Goal: Check status: Check status

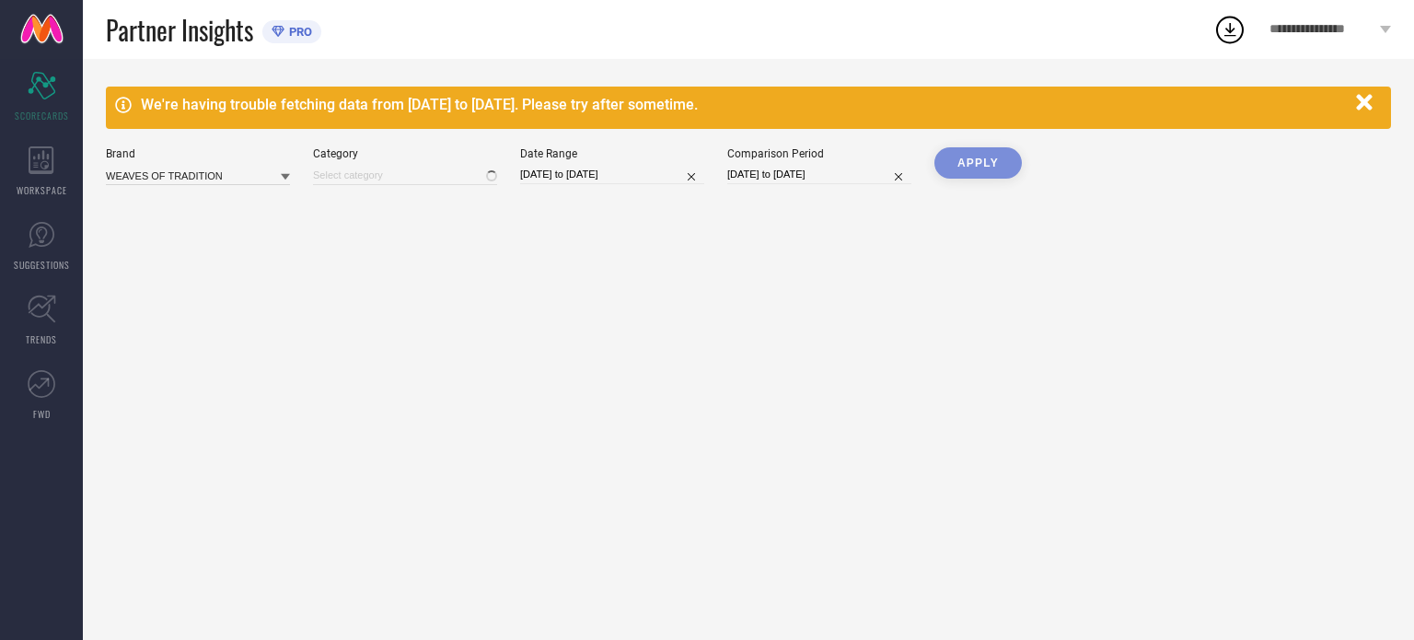
type input "All"
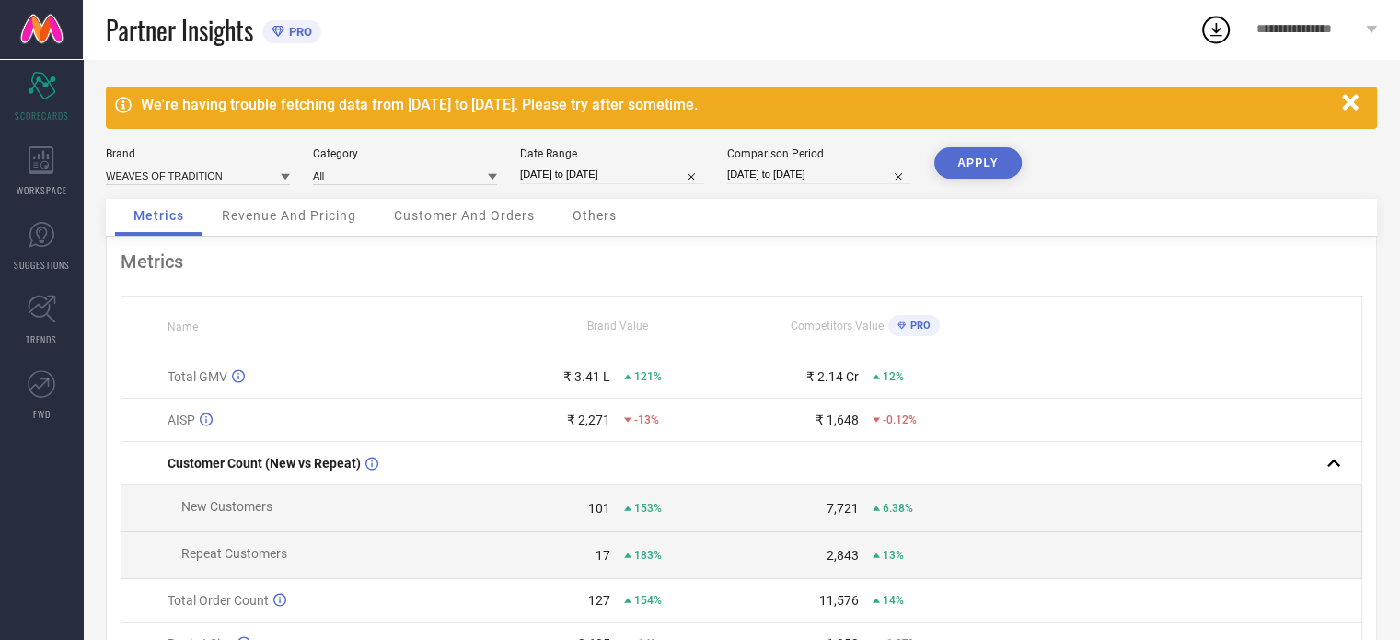
click at [565, 174] on input "[DATE] to [DATE]" at bounding box center [612, 174] width 184 height 19
select select "6"
select select "2025"
select select "7"
select select "2025"
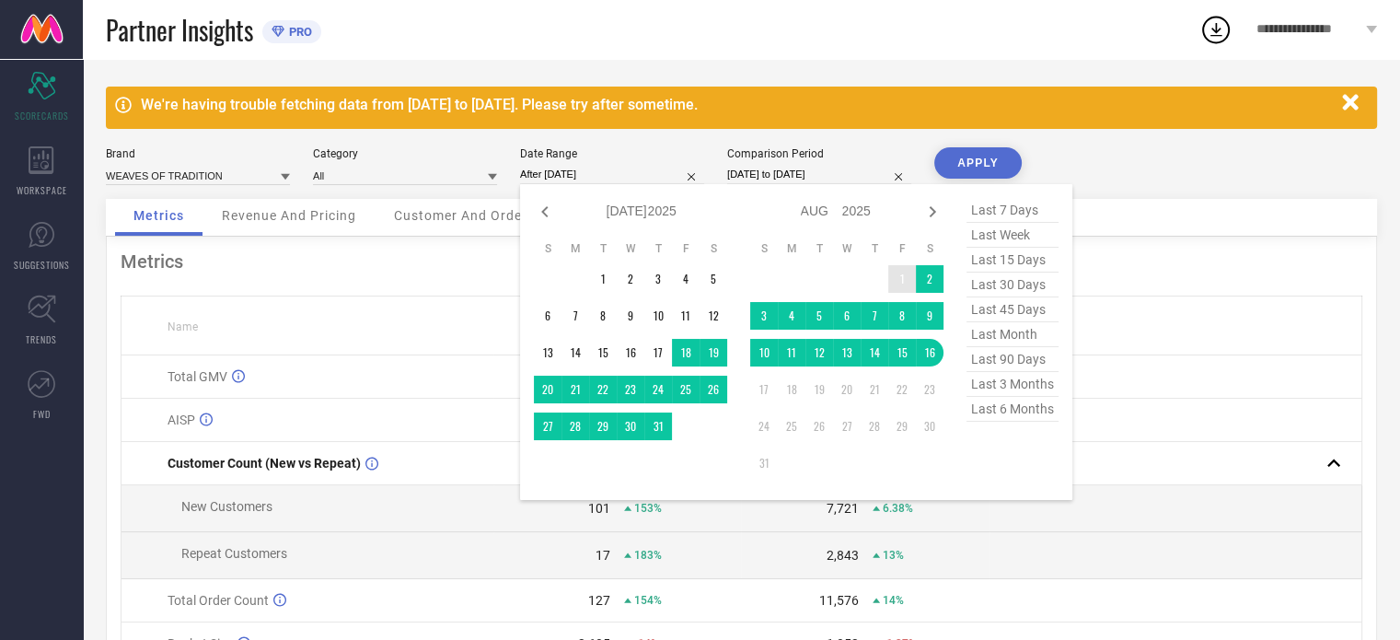
click at [896, 277] on td "1" at bounding box center [902, 279] width 28 height 28
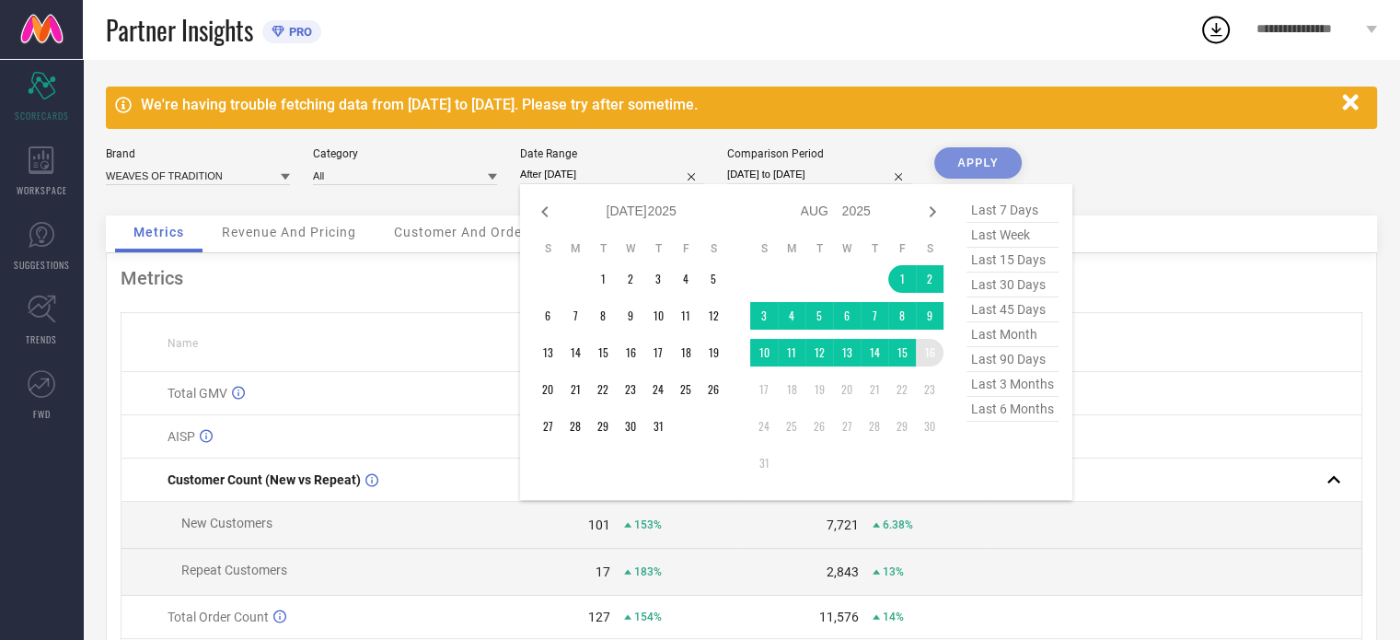
type input "[DATE] to [DATE]"
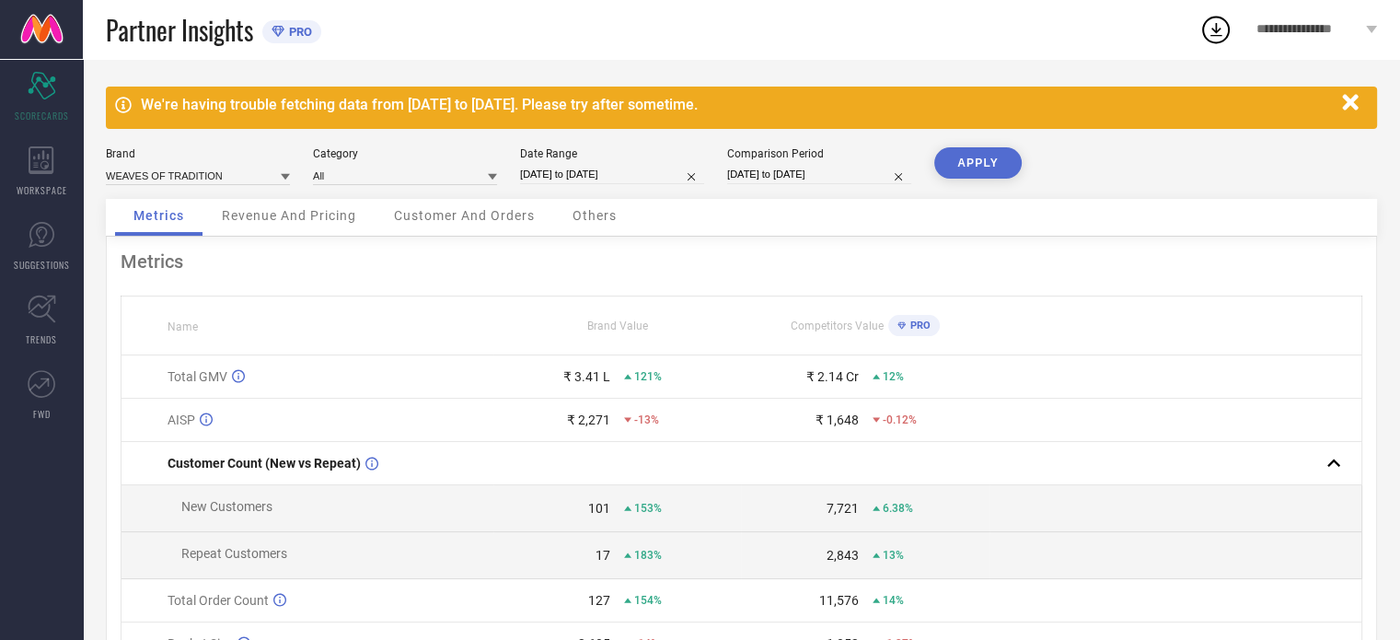
click at [965, 156] on button "APPLY" at bounding box center [977, 162] width 87 height 31
select select "6"
select select "2024"
select select "7"
select select "2024"
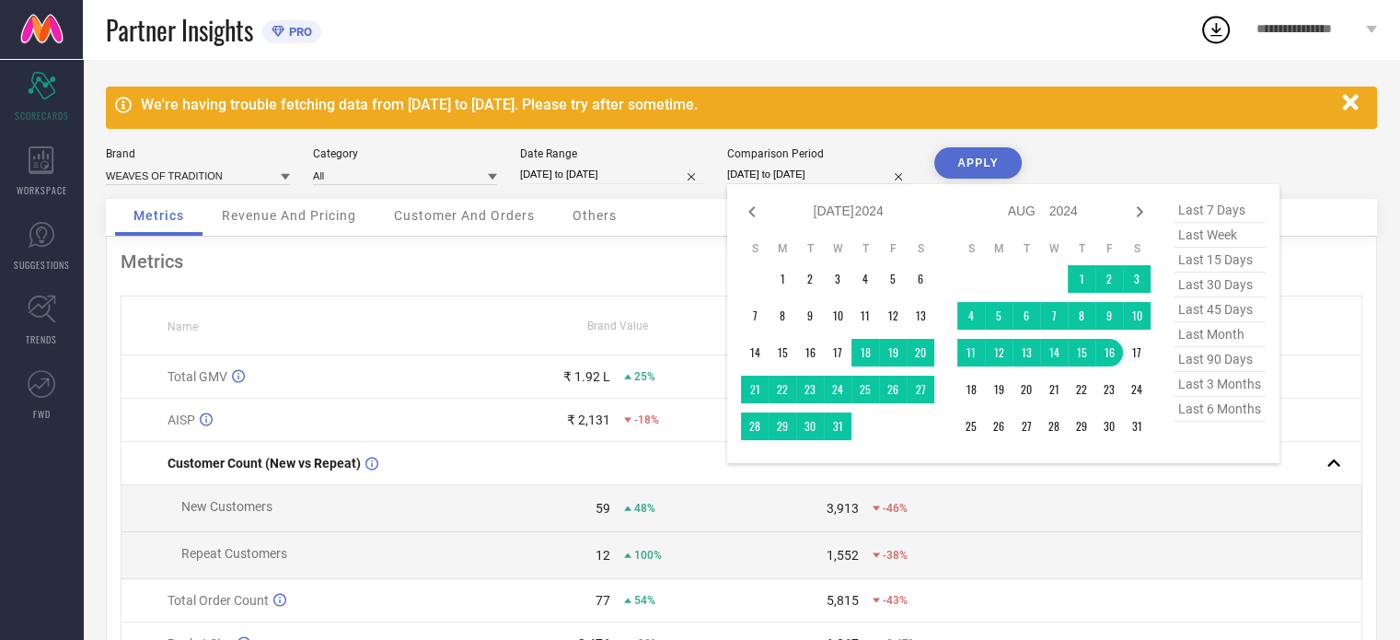
click at [789, 177] on input "[DATE] to [DATE]" at bounding box center [819, 174] width 184 height 19
click at [1200, 336] on span "last month" at bounding box center [1220, 334] width 92 height 25
type input "[DATE] to [DATE]"
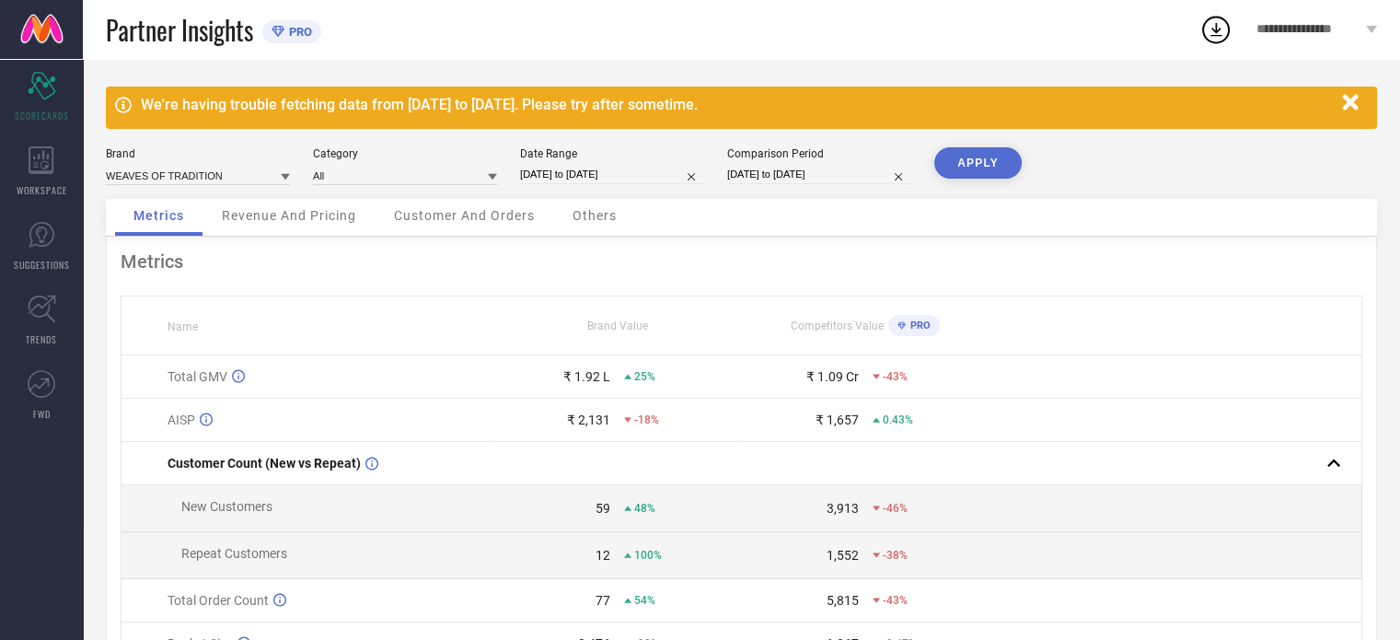
click at [839, 181] on input "[DATE] to [DATE]" at bounding box center [819, 174] width 184 height 19
select select "6"
select select "2025"
select select "7"
select select "2025"
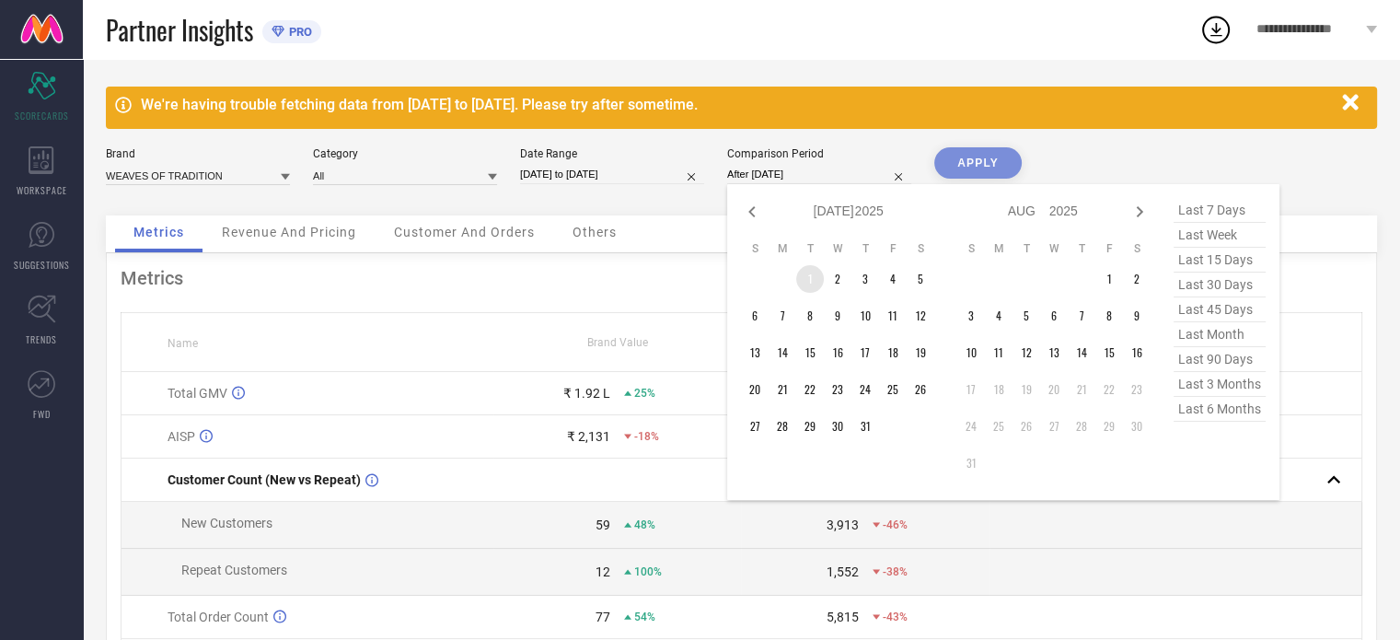
click at [808, 272] on td "1" at bounding box center [810, 279] width 28 height 28
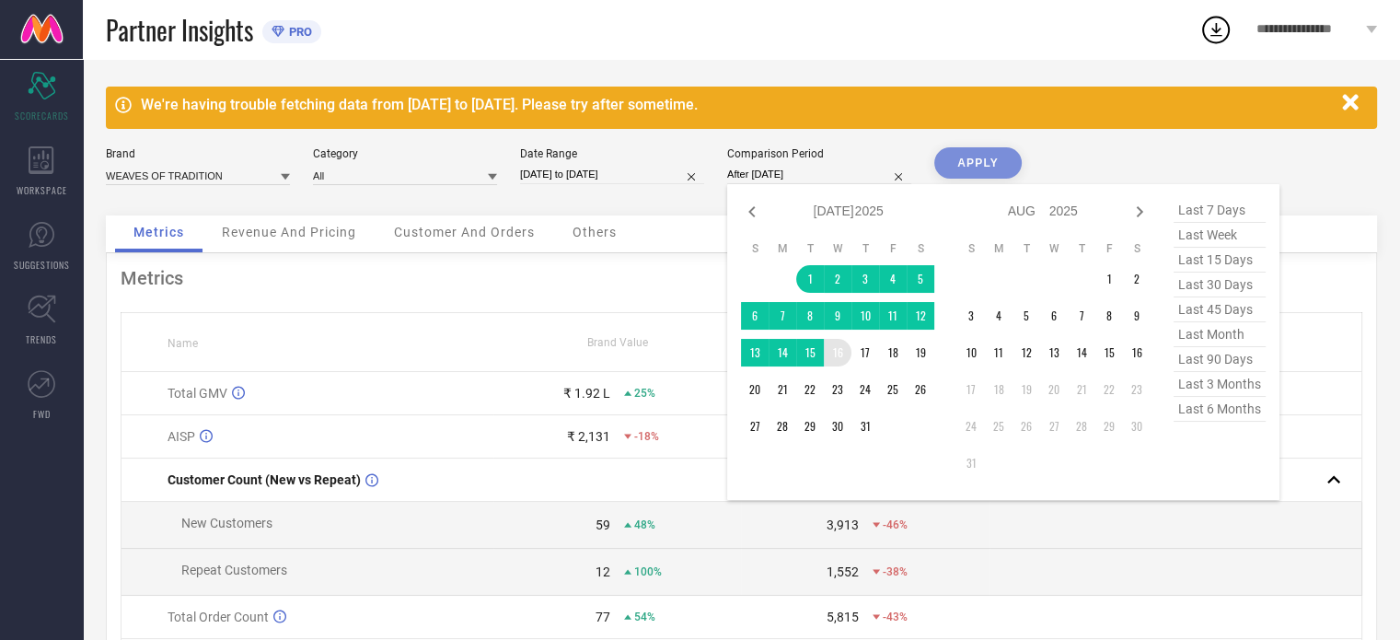
type input "[DATE] to [DATE]"
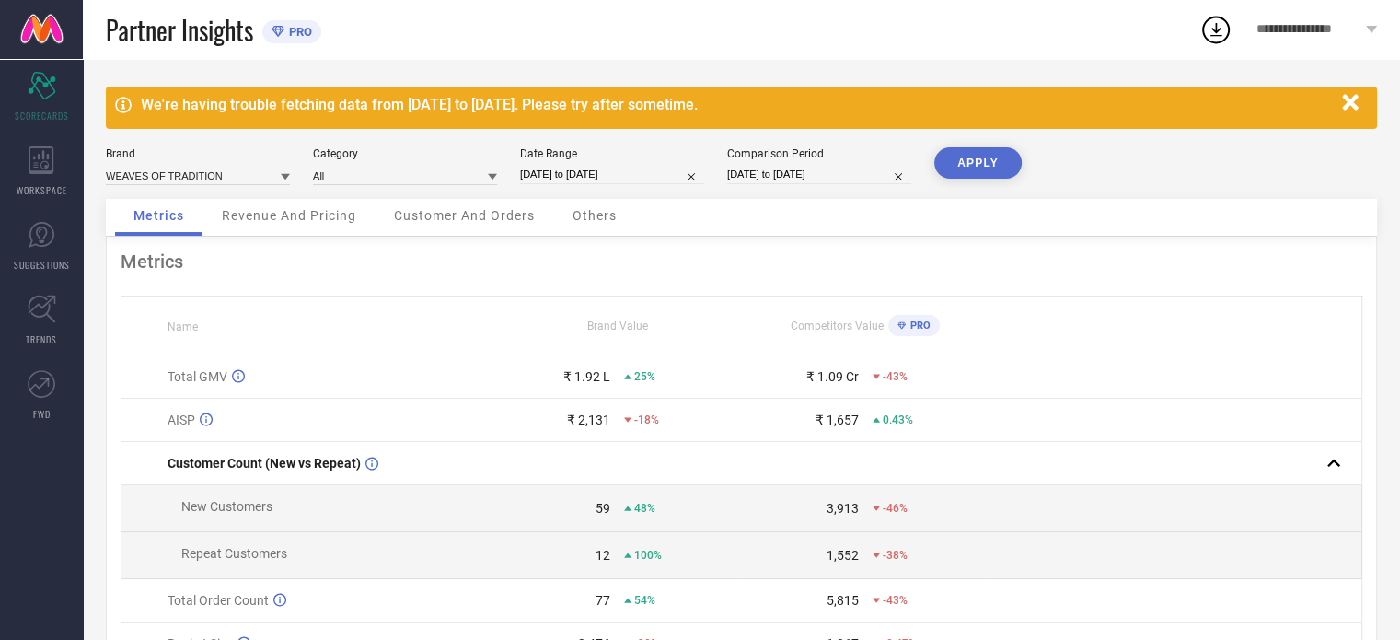
click at [966, 172] on button "APPLY" at bounding box center [977, 162] width 87 height 31
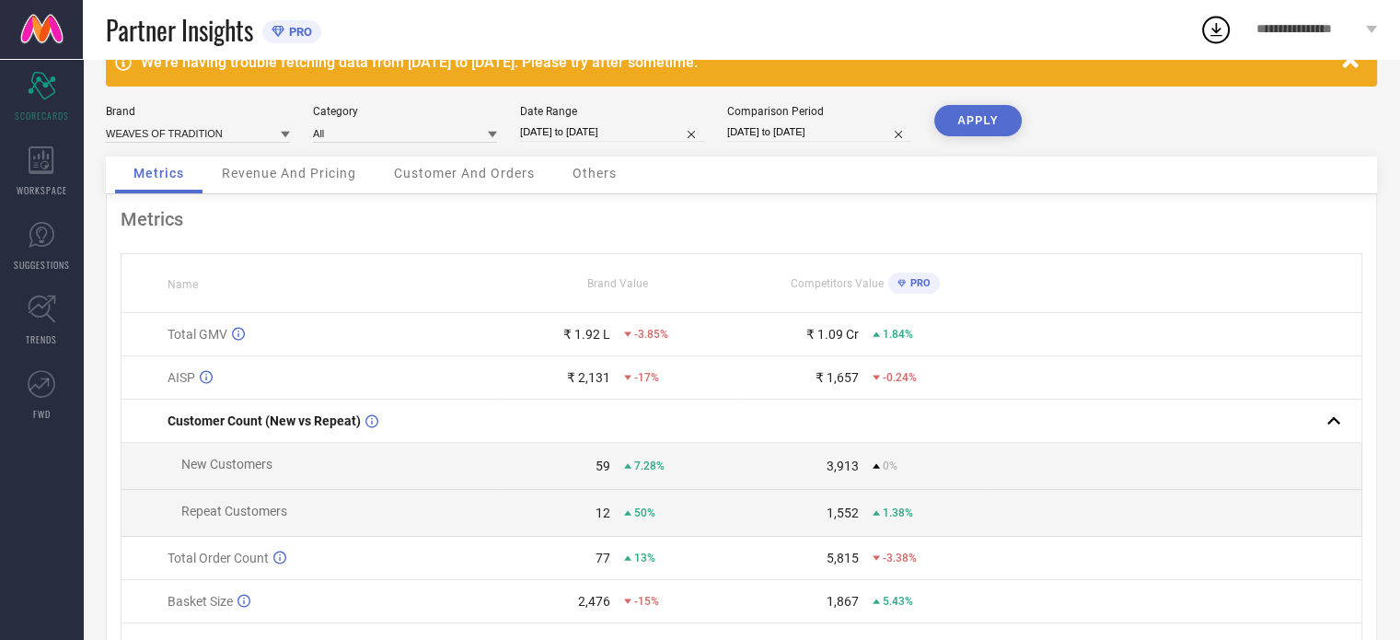
scroll to position [193, 0]
